Goal: Transaction & Acquisition: Purchase product/service

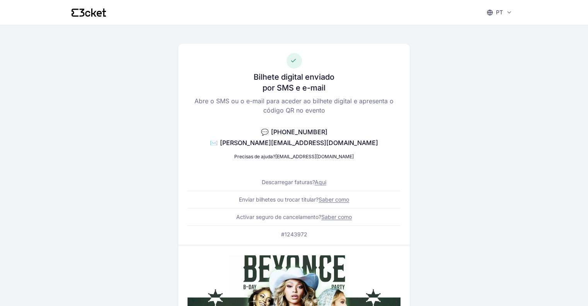
click at [99, 8] on icon at bounding box center [88, 12] width 34 height 8
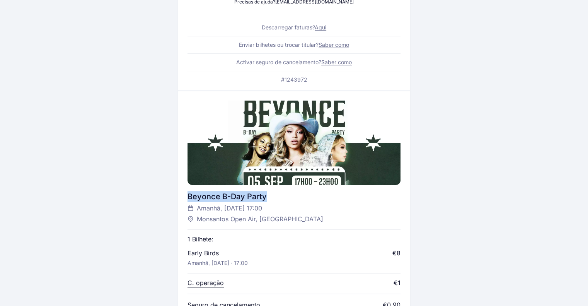
drag, startPoint x: 272, startPoint y: 190, endPoint x: 184, endPoint y: 197, distance: 88.3
click at [184, 197] on div "Beyonce B-Day Party Amanhã, [DATE] 17:00 Monsantos Open Air, Lisboa 1 Bilhete: …" at bounding box center [293, 222] width 231 height 263
copy div "Beyonce B-Day Party"
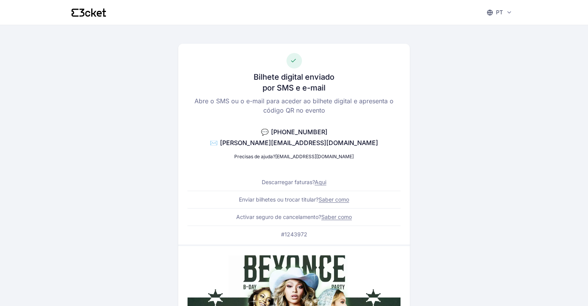
click at [93, 14] on icon at bounding box center [93, 12] width 5 height 8
